Goal: Navigation & Orientation: Find specific page/section

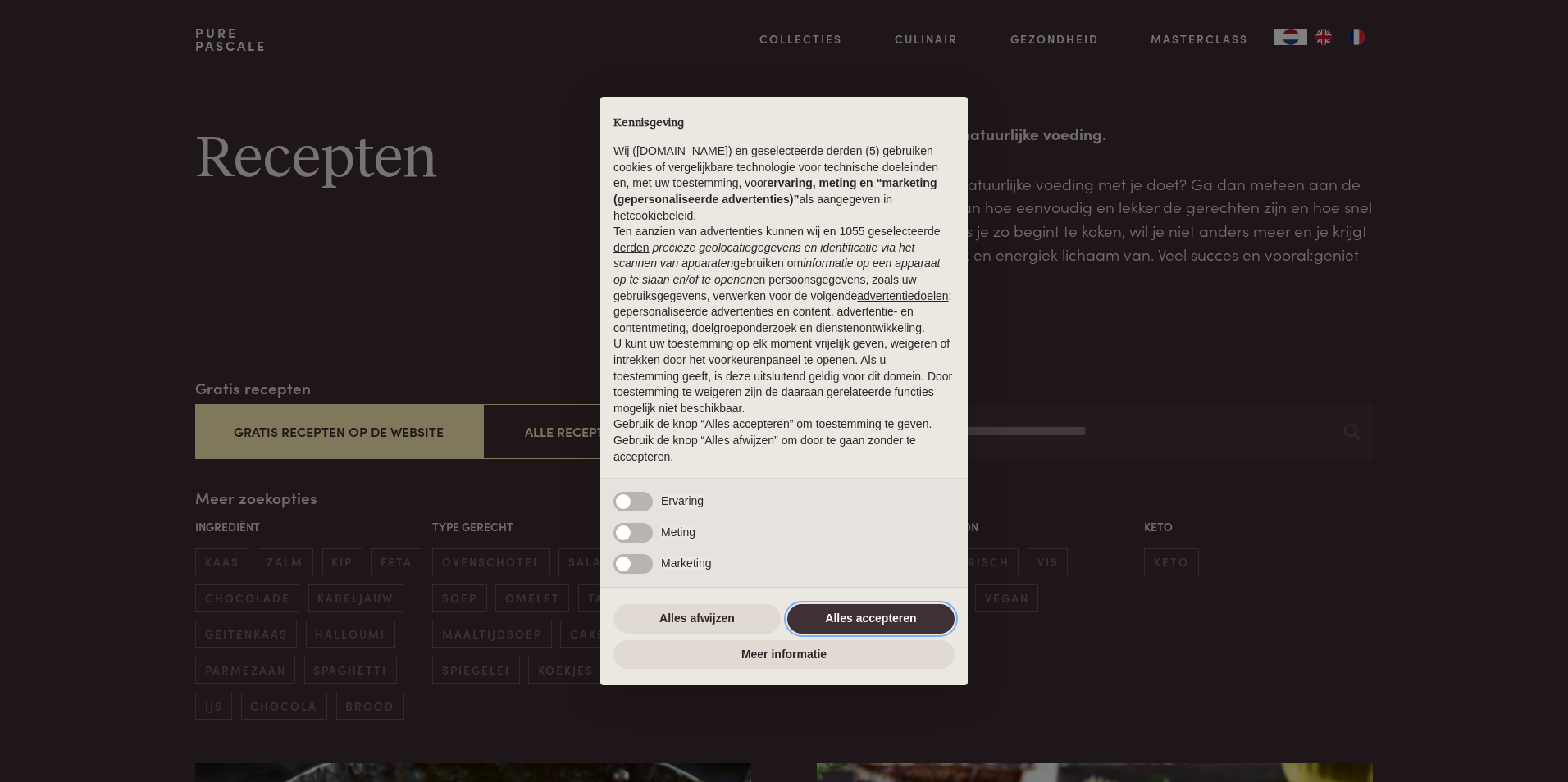
click at [857, 627] on button "Alles accepteren" at bounding box center [871, 619] width 167 height 29
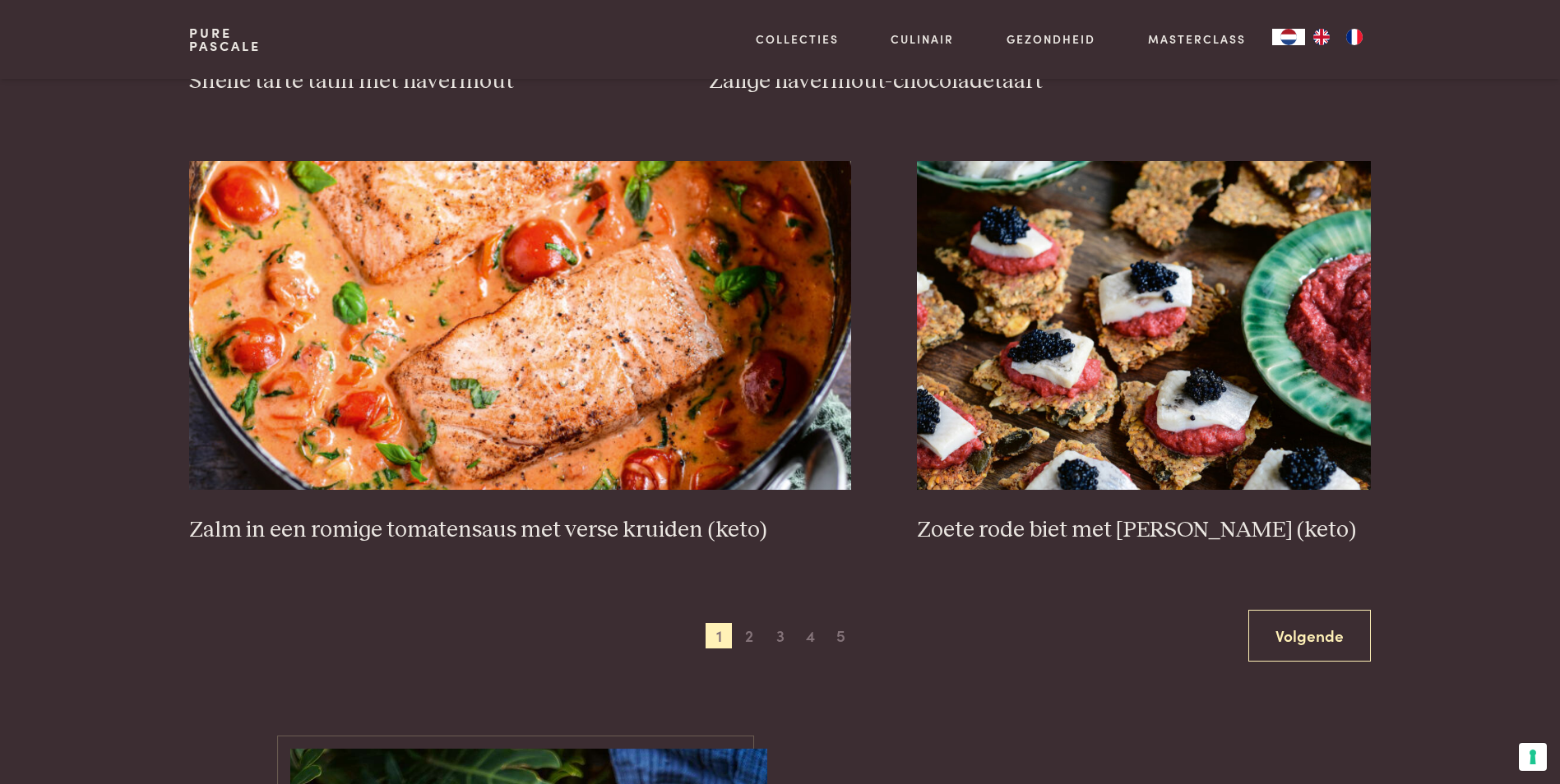
scroll to position [3206, 0]
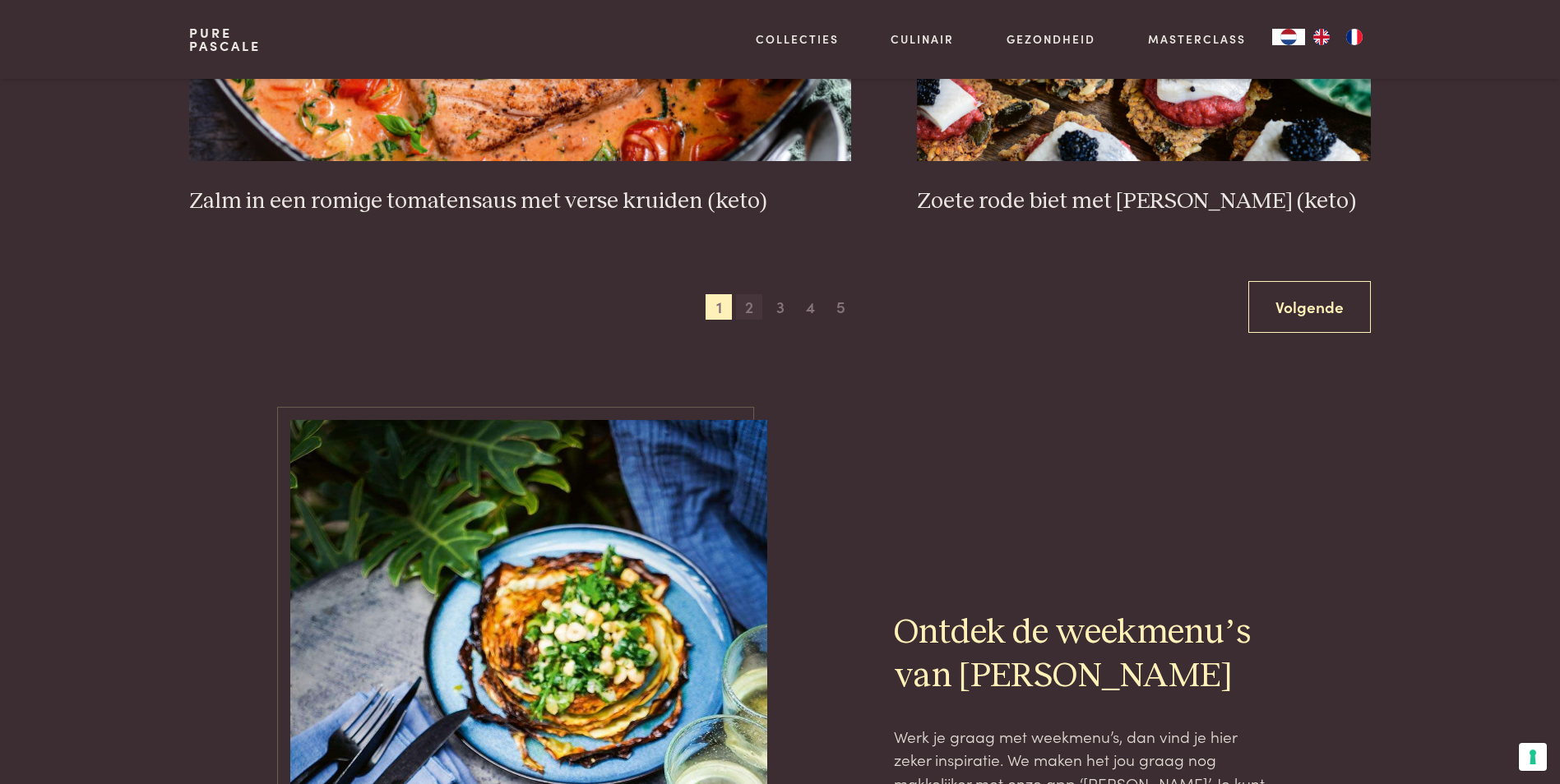
click at [744, 309] on span "2" at bounding box center [749, 307] width 26 height 26
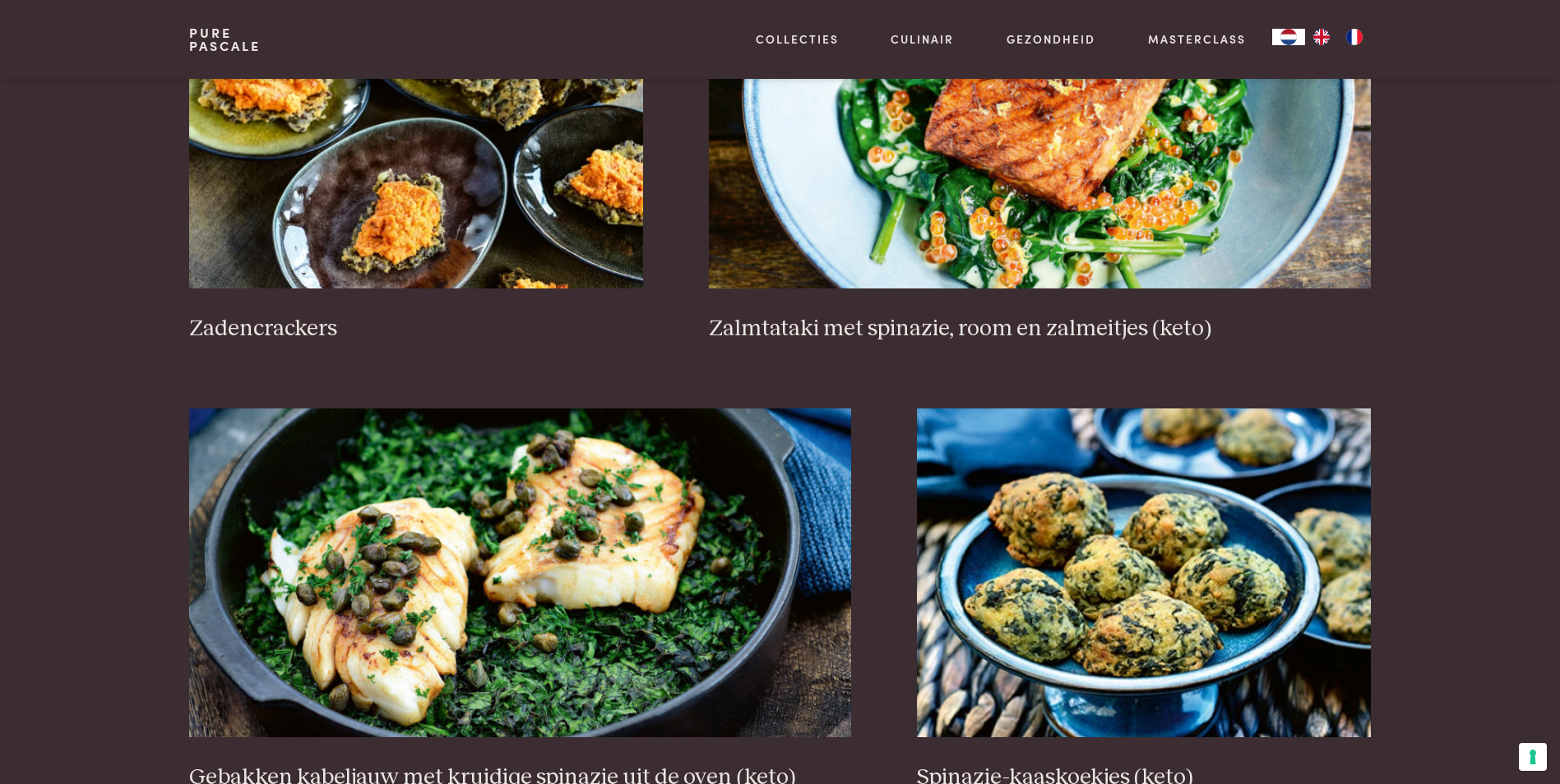
scroll to position [2844, 0]
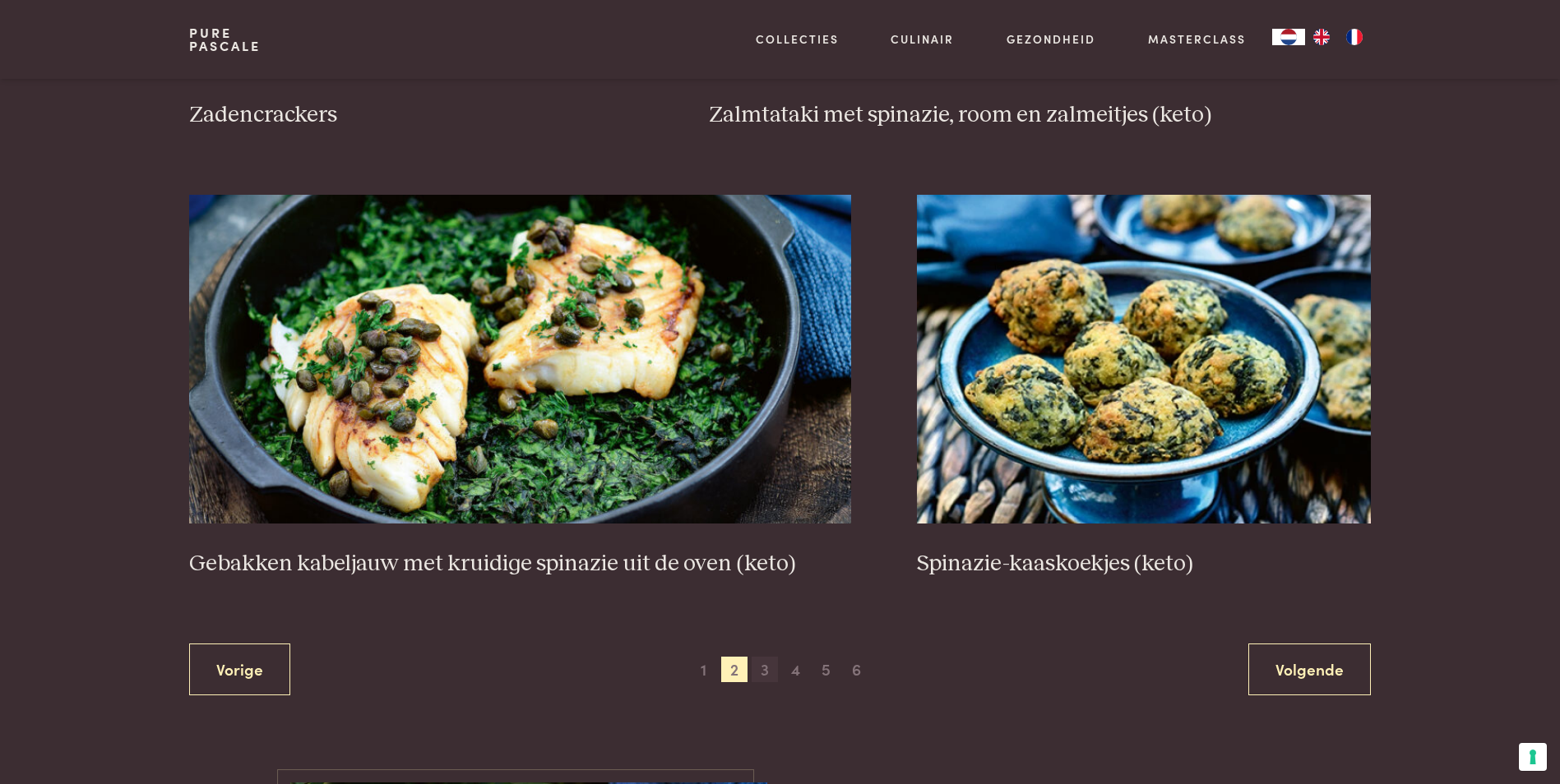
click at [766, 670] on span "3" at bounding box center [765, 671] width 26 height 26
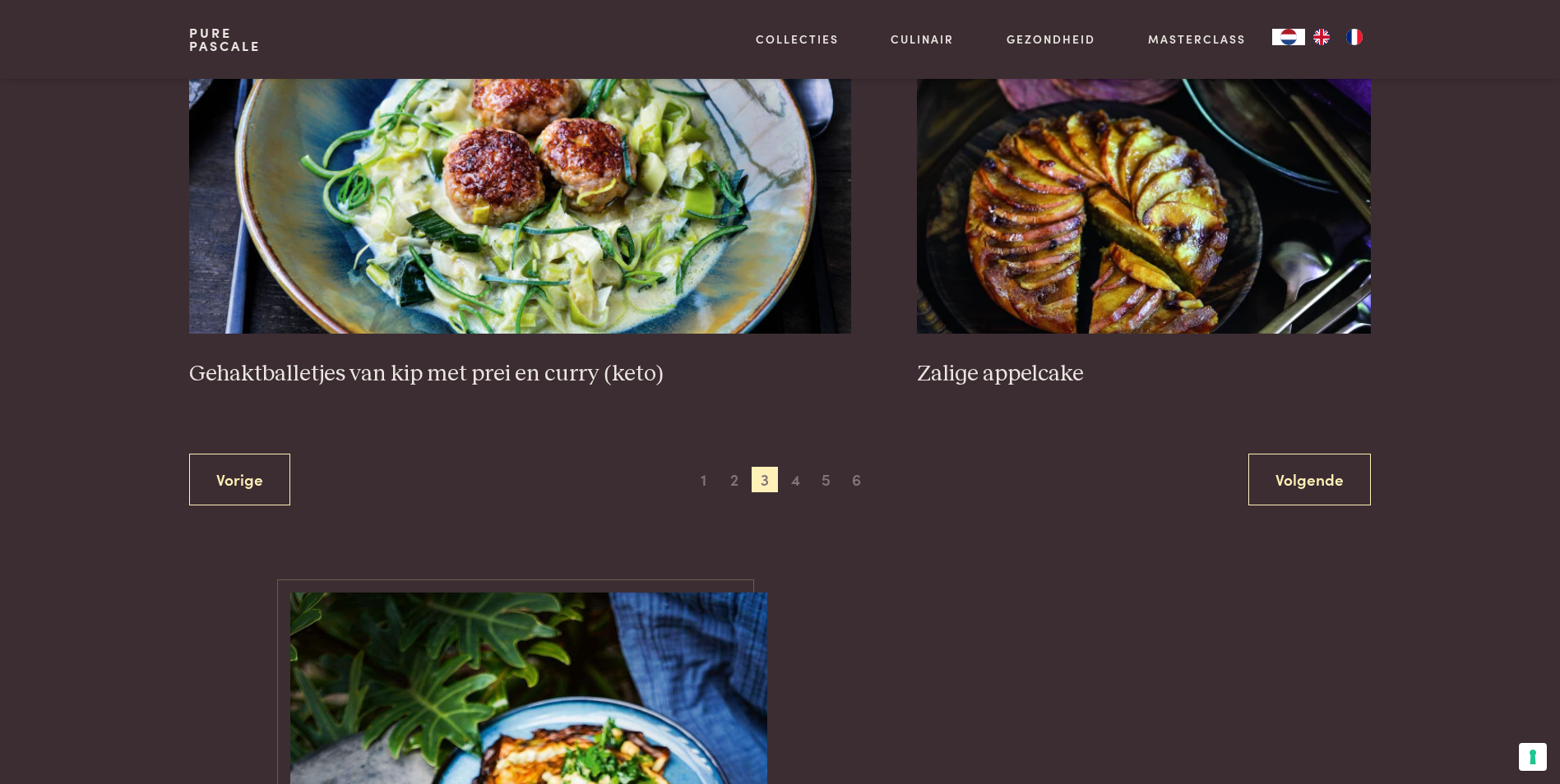
scroll to position [3091, 0]
click at [795, 480] on span "4" at bounding box center [796, 479] width 26 height 26
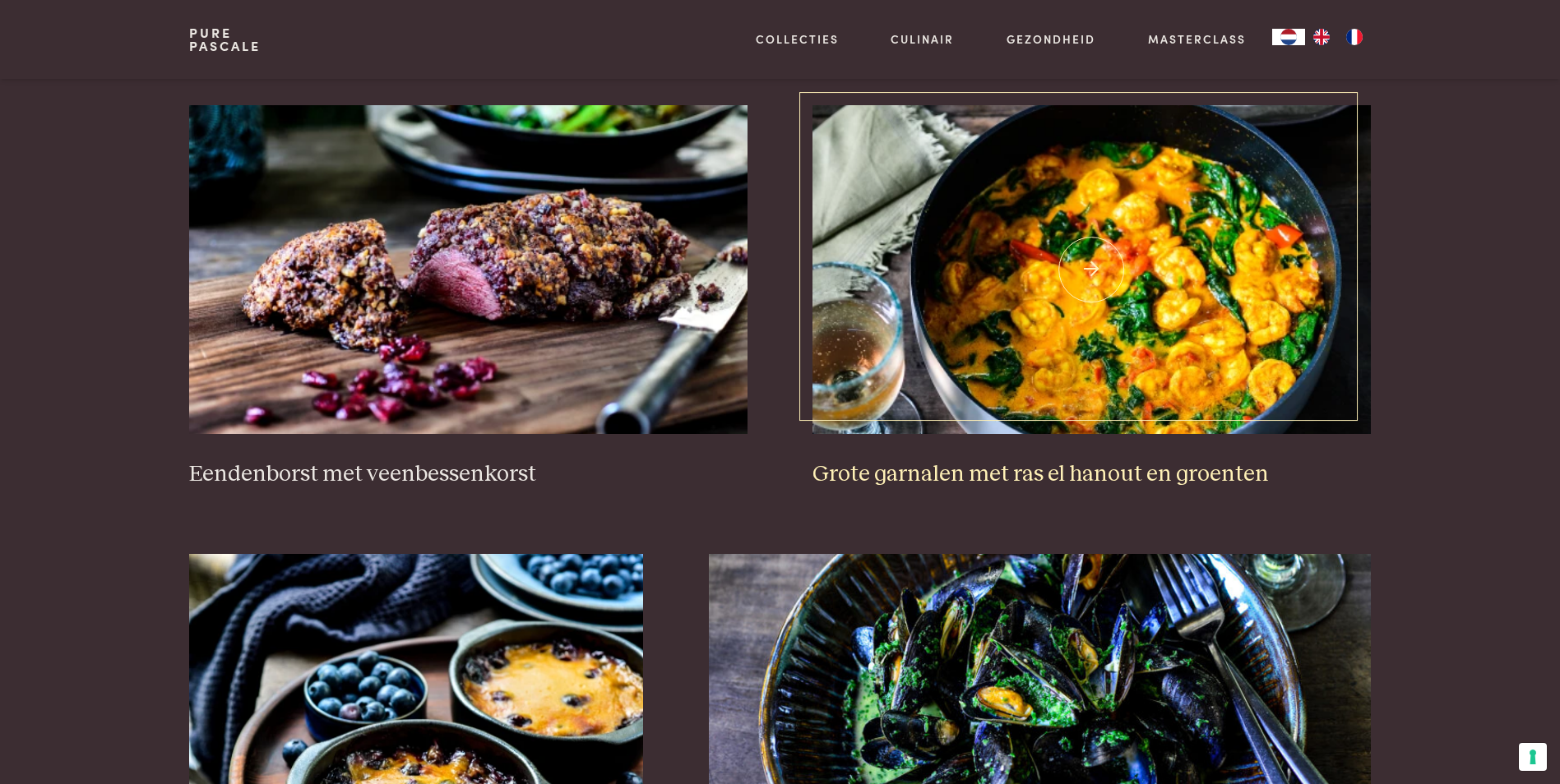
scroll to position [706, 0]
